Goal: Task Accomplishment & Management: Complete application form

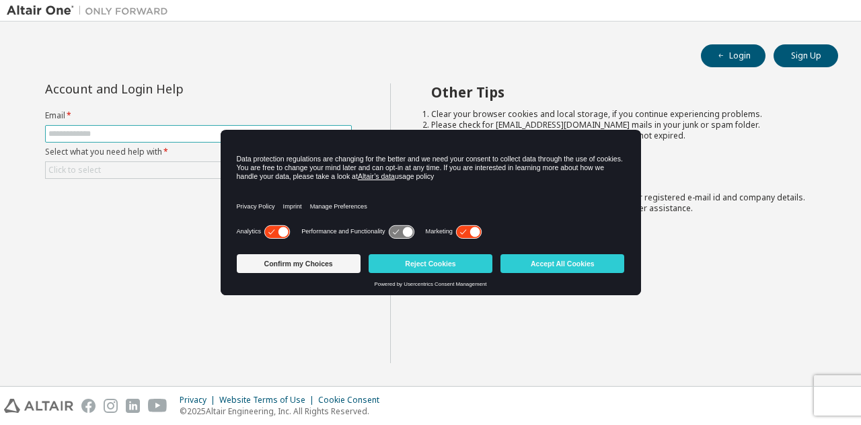
click at [163, 135] on input "text" at bounding box center [198, 134] width 300 height 11
type input "**********"
click at [131, 166] on div "Click to select" at bounding box center [198, 170] width 305 height 16
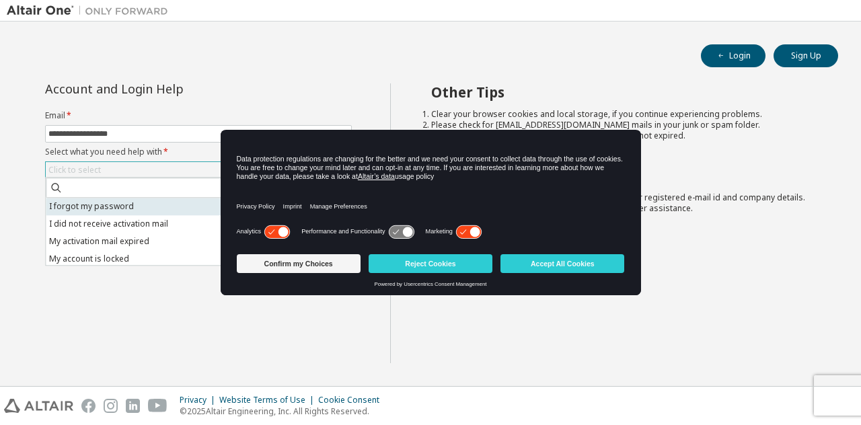
click at [157, 209] on li "I forgot my password" at bounding box center [197, 206] width 303 height 17
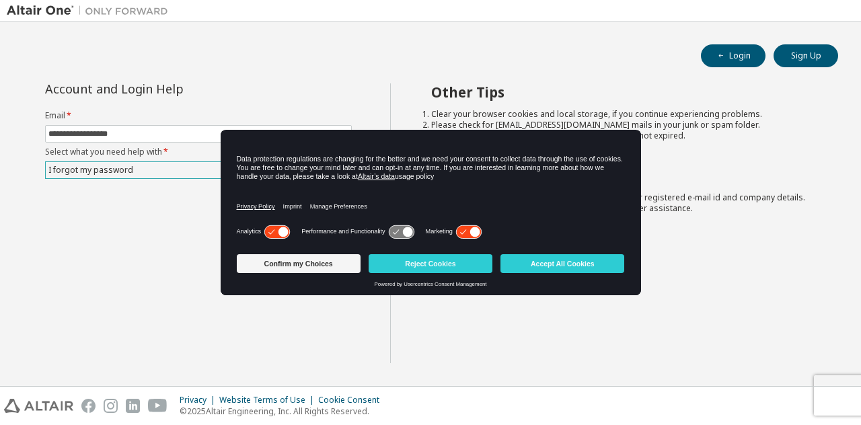
drag, startPoint x: 334, startPoint y: 141, endPoint x: 259, endPoint y: 195, distance: 92.5
click at [258, 195] on div "Data protection regulations are changing for the better and we need your consen…" at bounding box center [431, 177] width 421 height 92
click at [526, 232] on div "Analytics Performance and Functionality Marketing" at bounding box center [431, 235] width 388 height 27
click at [338, 270] on button "Confirm my Choices" at bounding box center [299, 263] width 124 height 19
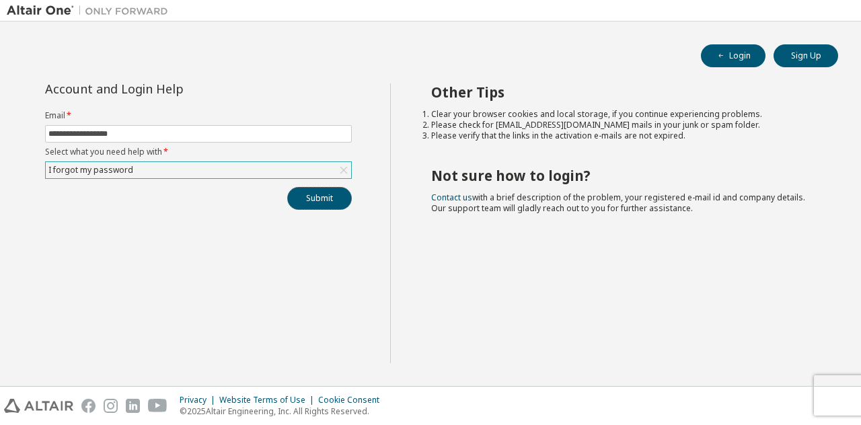
click at [312, 200] on button "Submit" at bounding box center [319, 198] width 65 height 23
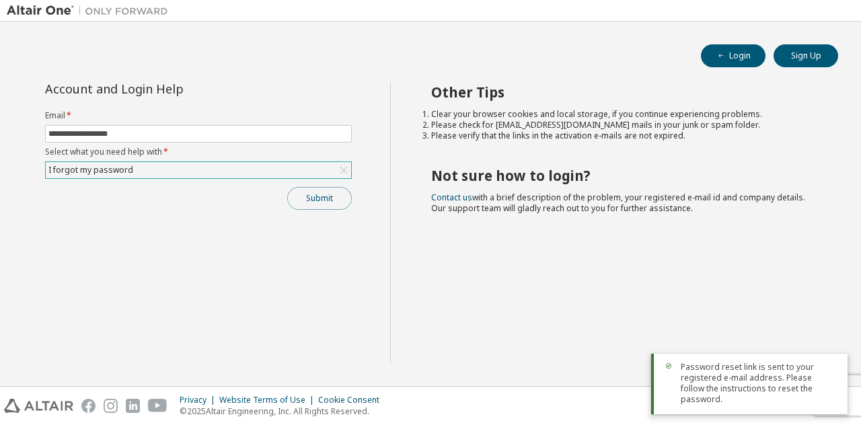
click at [336, 194] on button "Submit" at bounding box center [319, 198] width 65 height 23
